Goal: Information Seeking & Learning: Learn about a topic

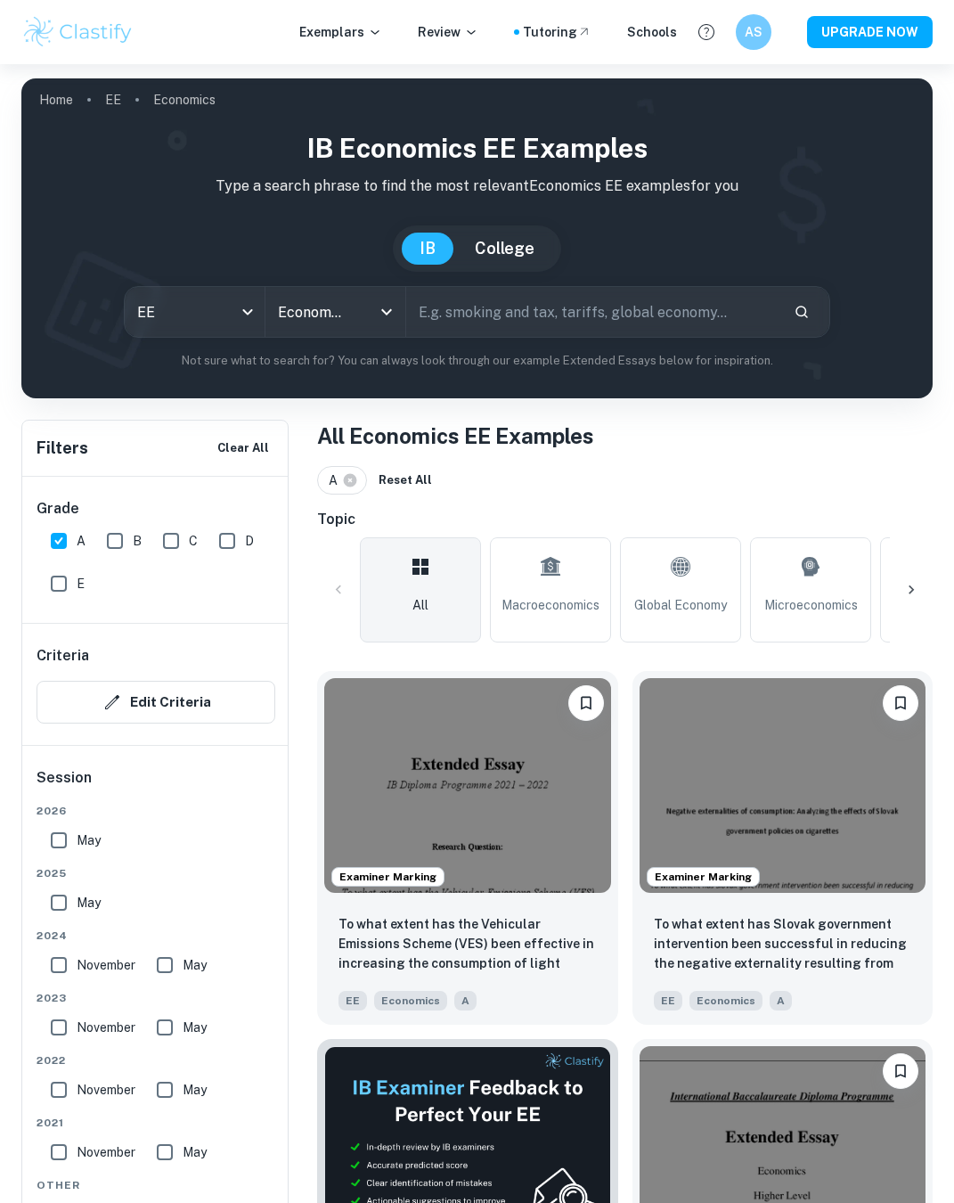
scroll to position [208, 0]
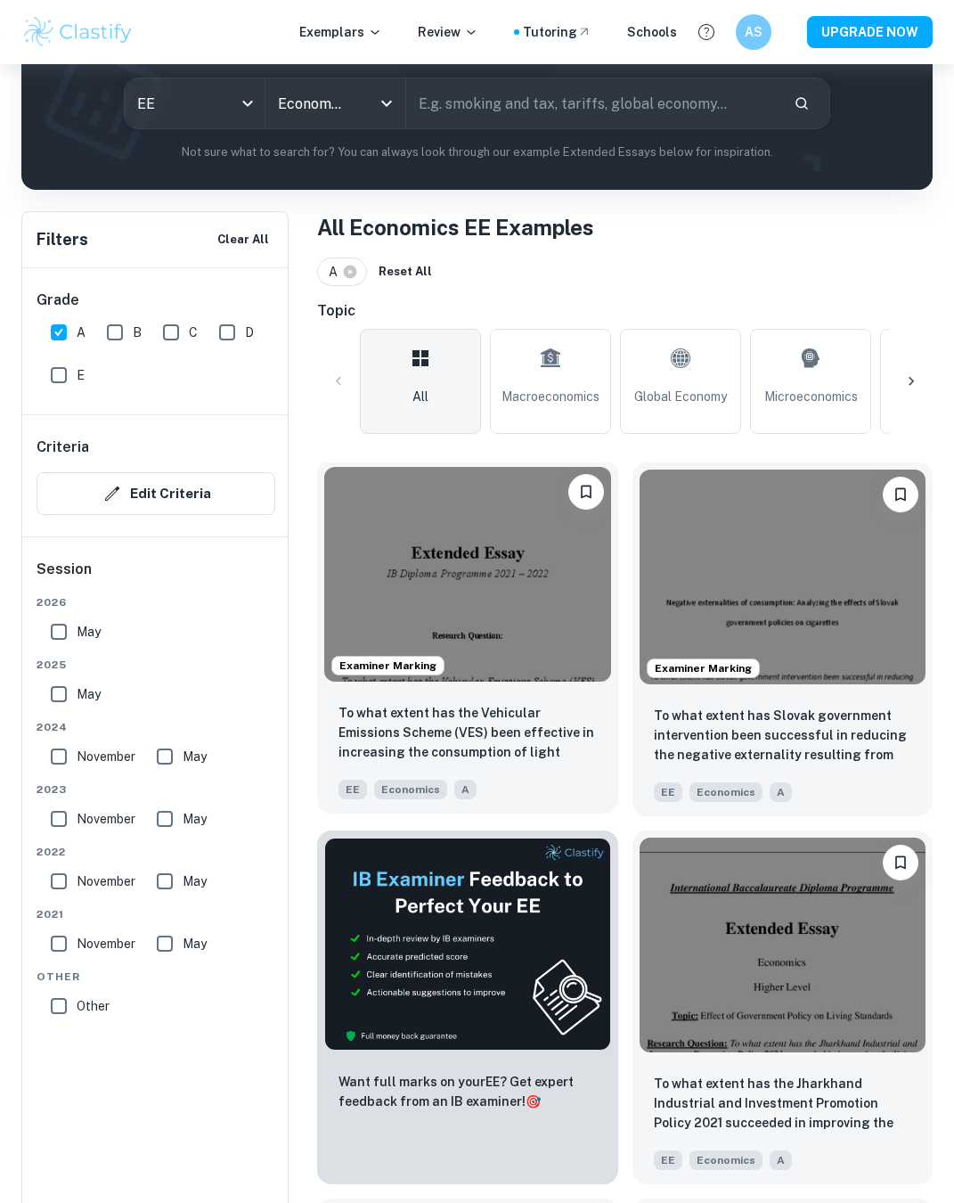
click at [560, 587] on img at bounding box center [467, 574] width 287 height 215
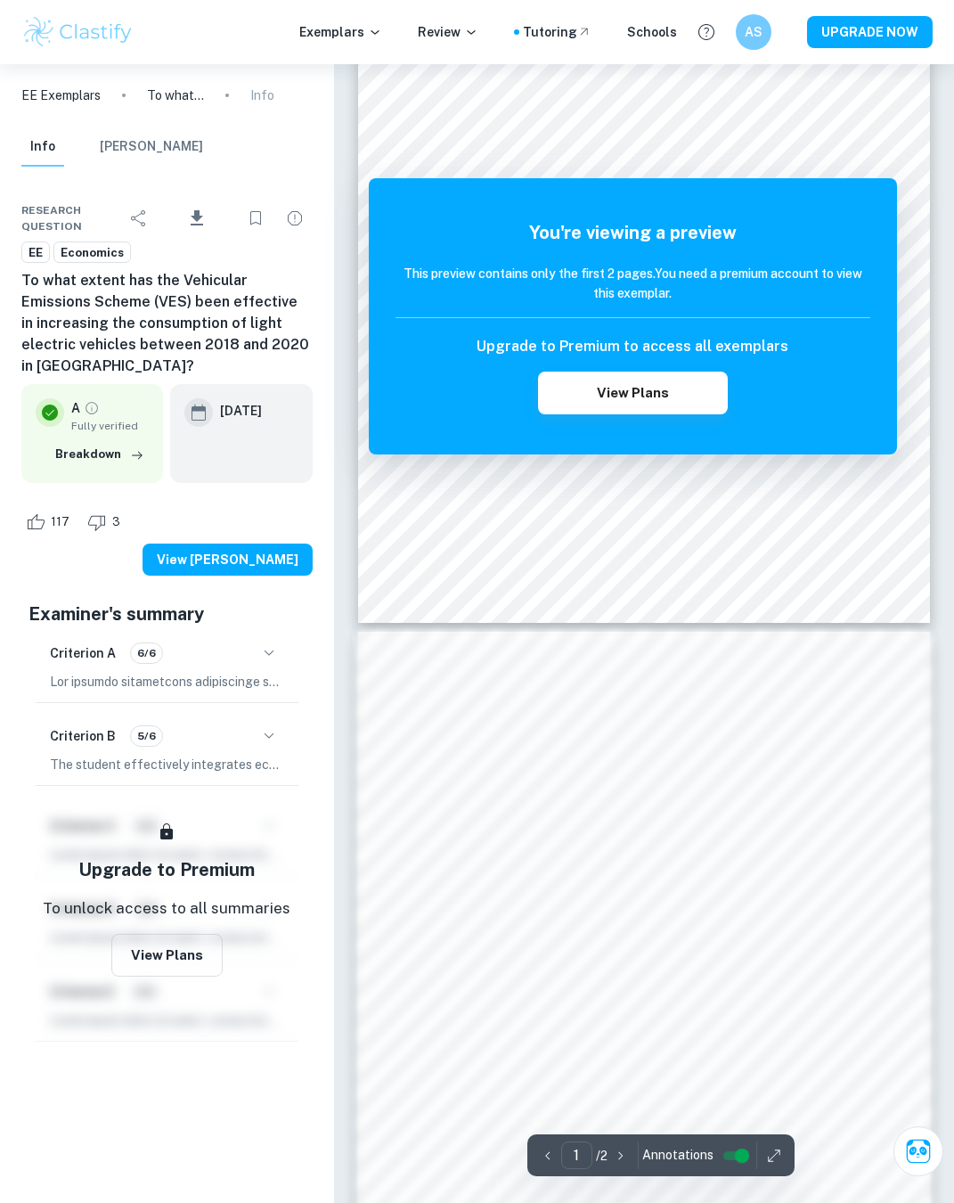
scroll to position [286, 0]
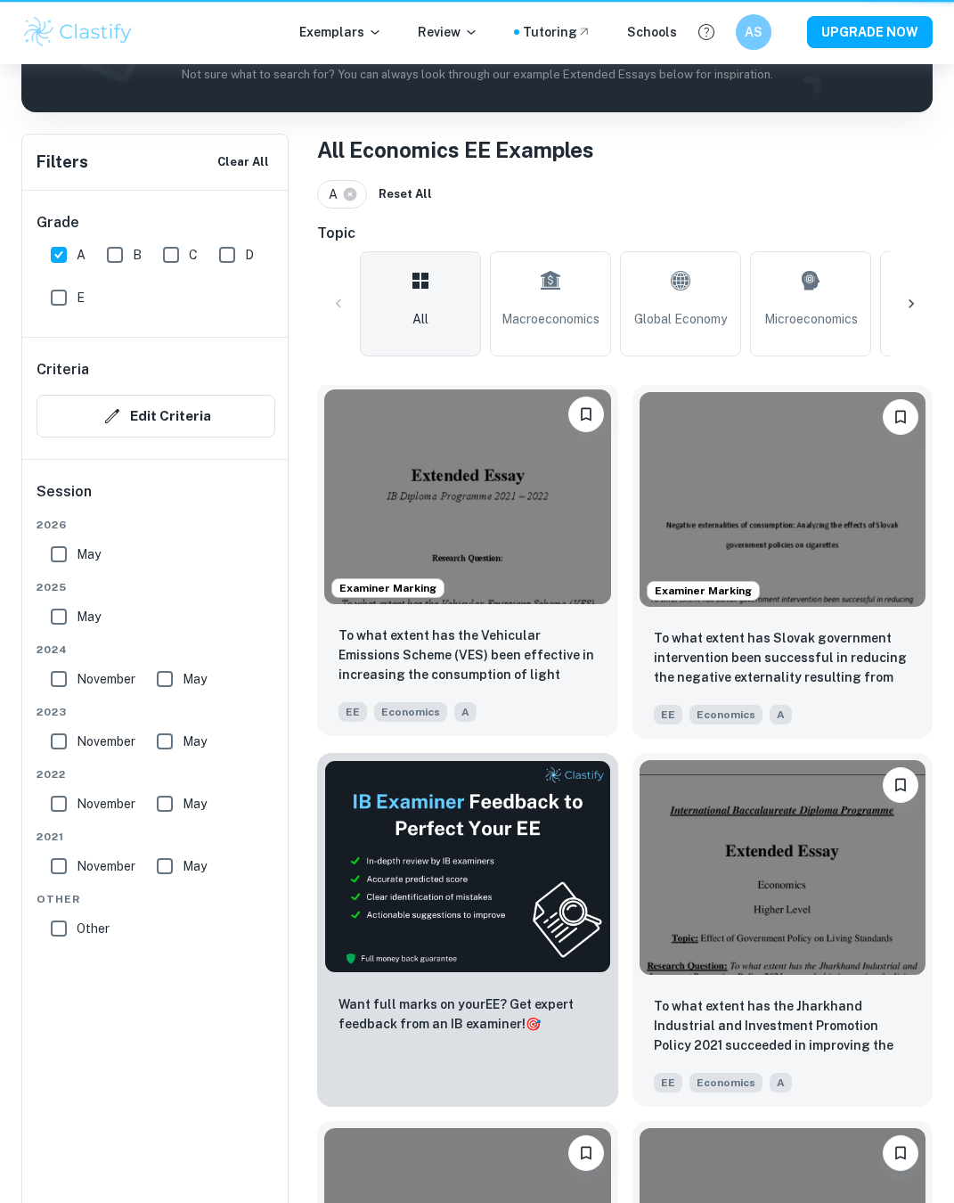
scroll to position [208, 0]
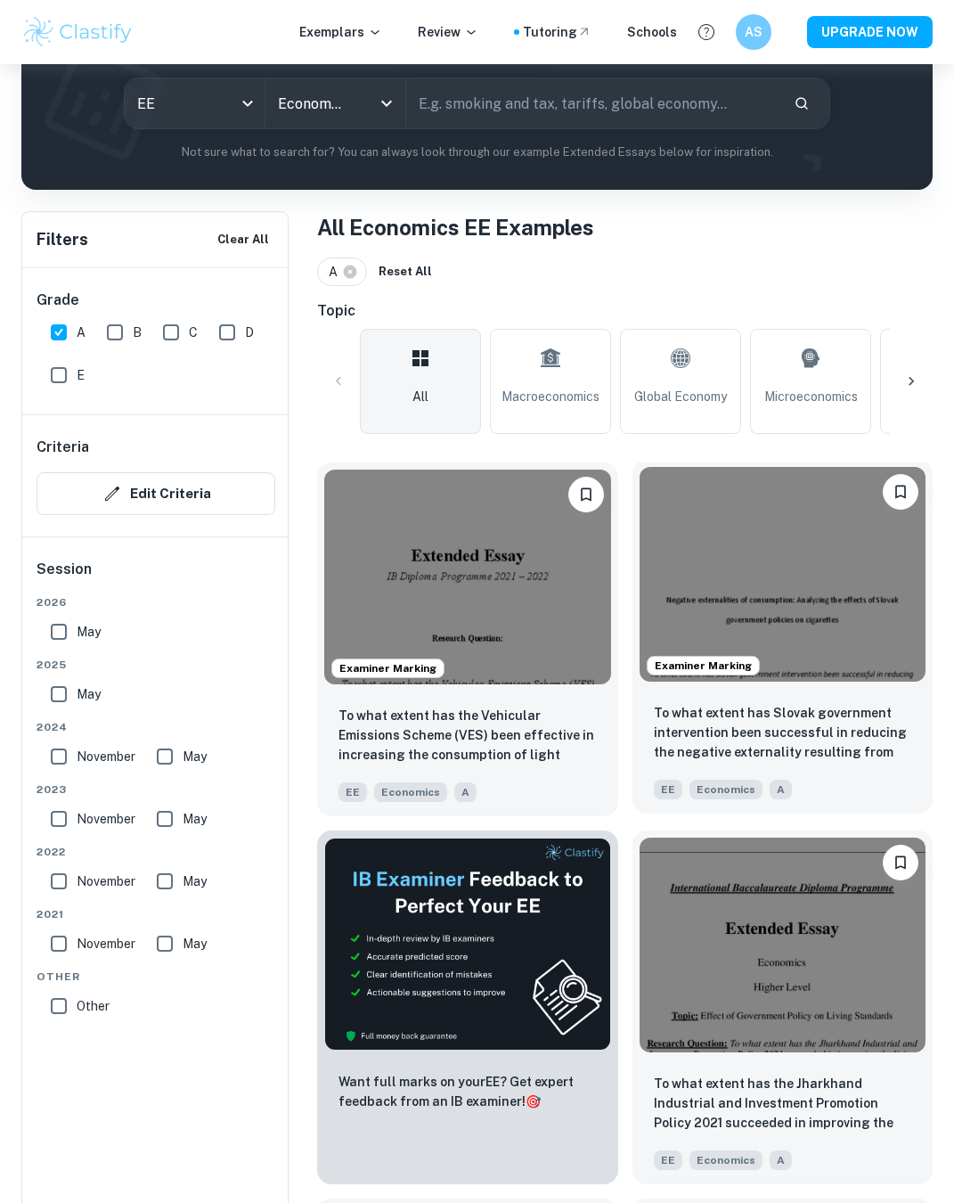
click at [769, 543] on img at bounding box center [783, 574] width 287 height 215
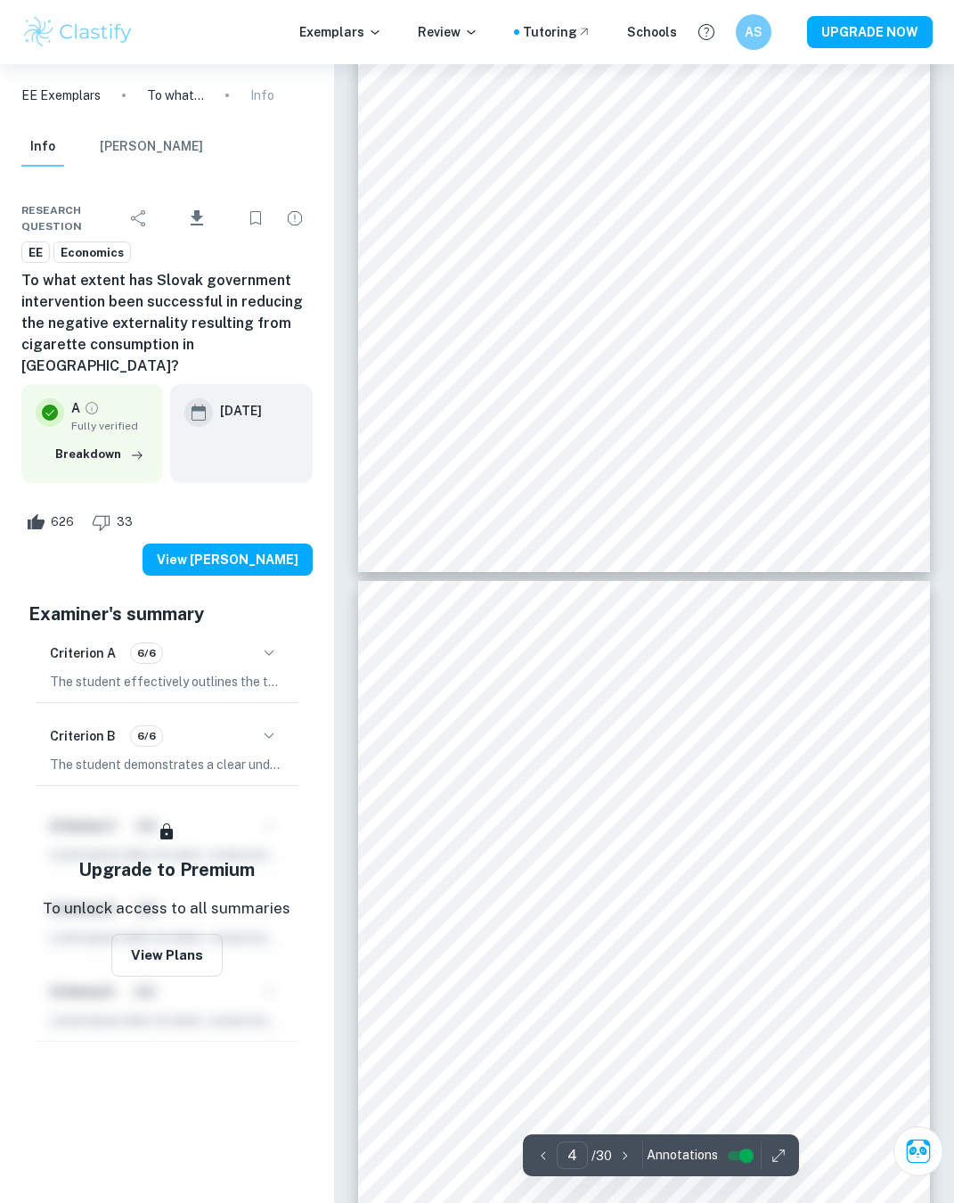
type input "3"
